Goal: Transaction & Acquisition: Purchase product/service

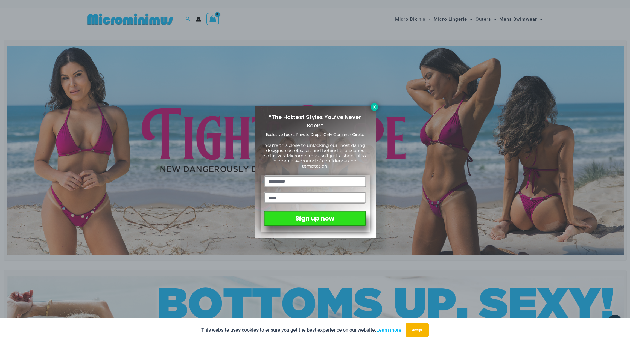
click at [374, 109] on icon at bounding box center [374, 107] width 5 height 5
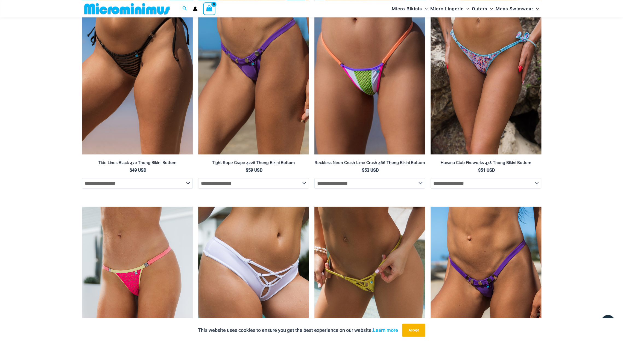
scroll to position [2052, 0]
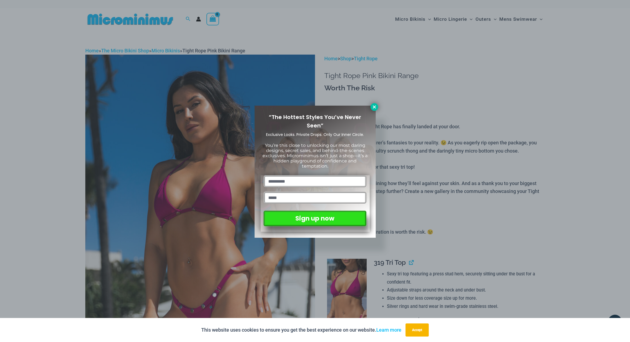
click at [373, 107] on icon at bounding box center [374, 107] width 5 height 5
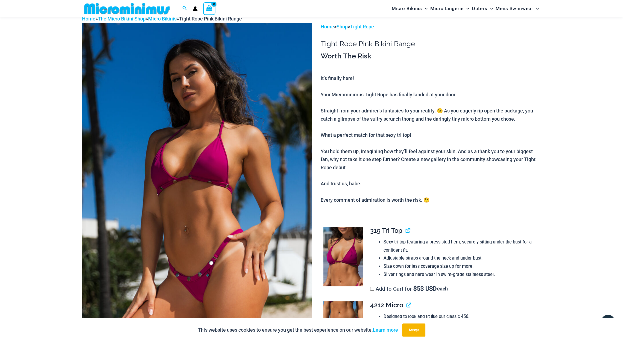
scroll to position [12, 0]
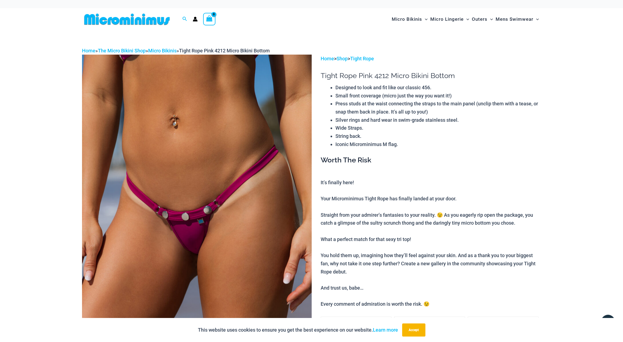
click at [292, 171] on img at bounding box center [197, 227] width 230 height 344
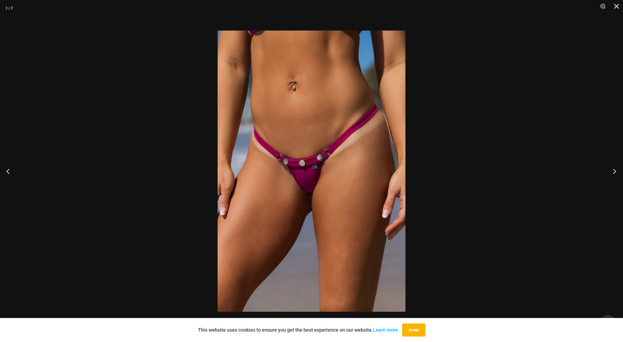
click at [615, 173] on button "Next" at bounding box center [612, 171] width 20 height 27
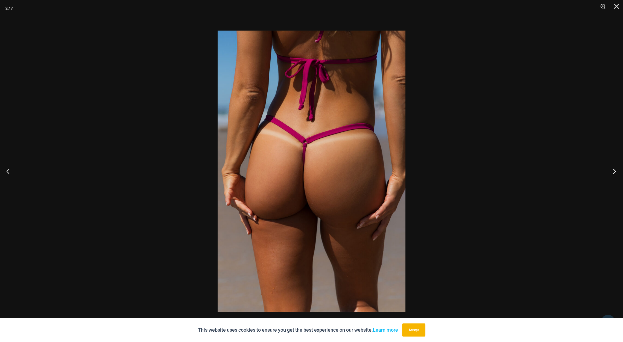
click at [615, 173] on button "Next" at bounding box center [612, 171] width 20 height 27
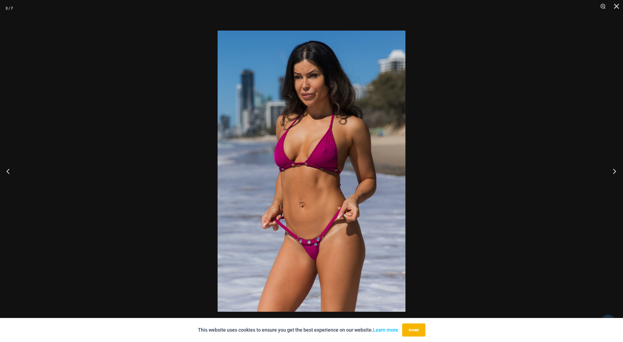
click at [615, 173] on button "Next" at bounding box center [612, 171] width 20 height 27
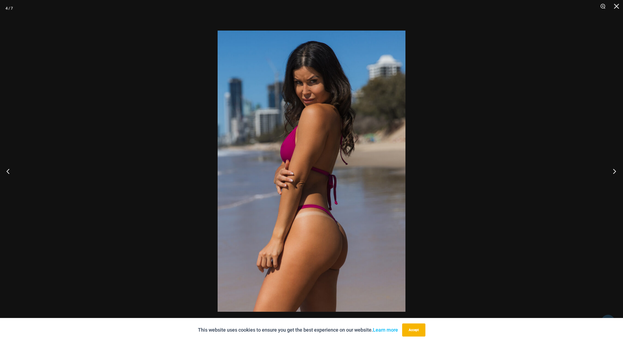
click at [615, 173] on button "Next" at bounding box center [612, 171] width 20 height 27
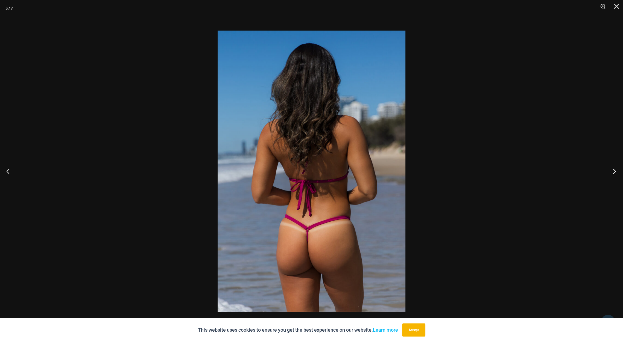
click at [615, 173] on button "Next" at bounding box center [612, 171] width 20 height 27
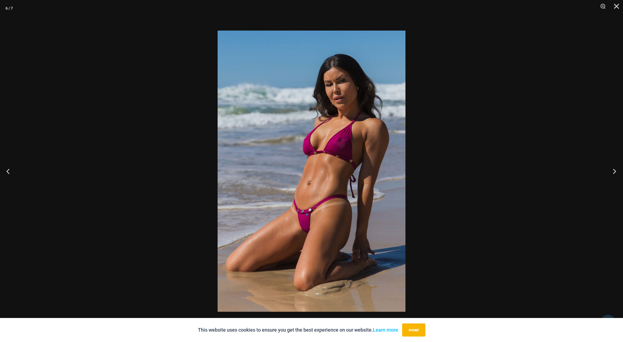
click at [615, 173] on button "Next" at bounding box center [612, 171] width 20 height 27
